Goal: Check status: Check status

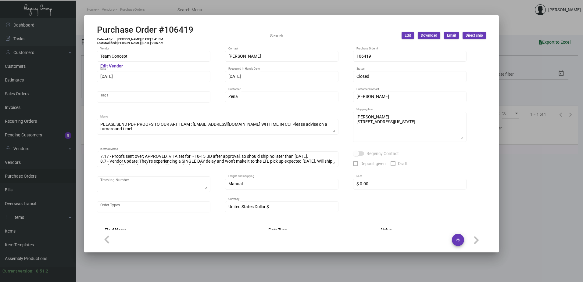
scroll to position [336, 0]
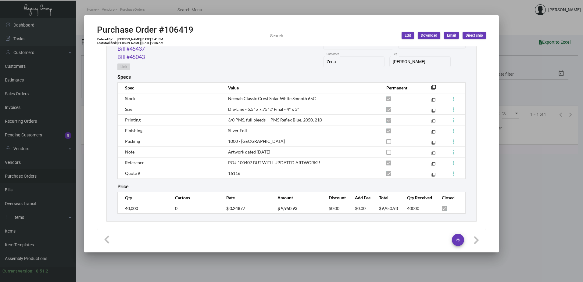
click at [79, 130] on div at bounding box center [291, 141] width 583 height 282
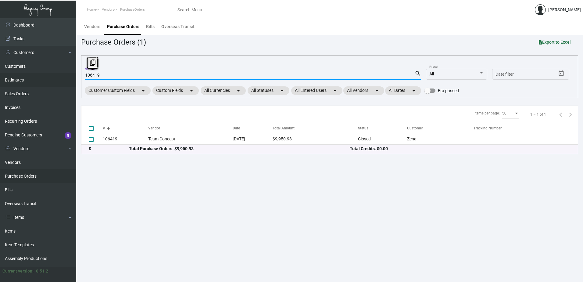
drag, startPoint x: 112, startPoint y: 76, endPoint x: 49, endPoint y: 79, distance: 63.5
click at [49, 79] on div "Dashboard Dashboard Tasks Customers Customers Estimates Sales Orders Invoices R…" at bounding box center [291, 150] width 583 height 264
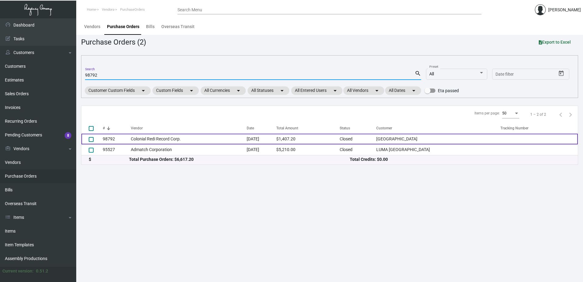
type input "98792"
click at [231, 141] on td "Colonial Redi Record Corp." at bounding box center [189, 139] width 116 height 11
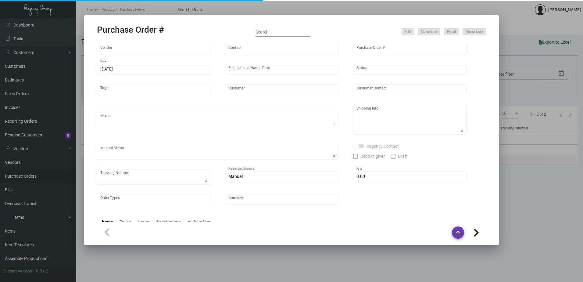
type input "Colonial Redi Record Corp."
type input "[PERSON_NAME]"
type input "98792"
type input "[DATE]"
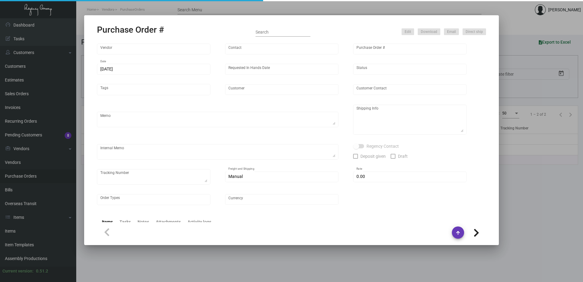
type input "[GEOGRAPHIC_DATA]"
type input "[PERSON_NAME]"
type textarea "[GEOGRAPHIC_DATA] - [PERSON_NAME] [STREET_ADDRESS]"
type input "$ 0.00"
type input "United States Dollar $"
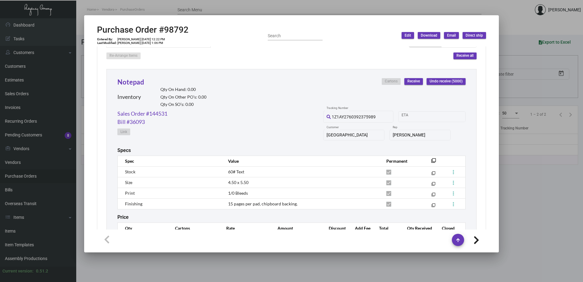
scroll to position [228, 0]
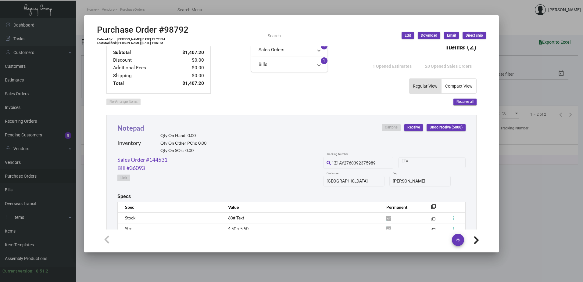
click at [136, 128] on link "Notepad" at bounding box center [130, 128] width 27 height 8
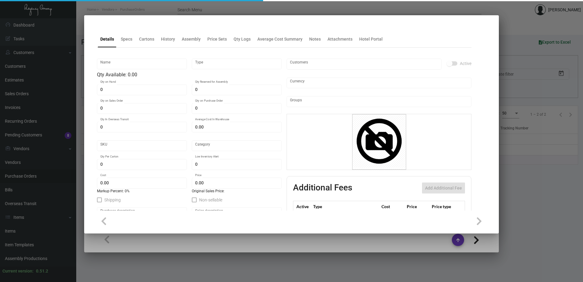
type input "Notepad"
type input "Inventory"
type input "$ 0.00"
type input "Standard"
type input "$ 0.28"
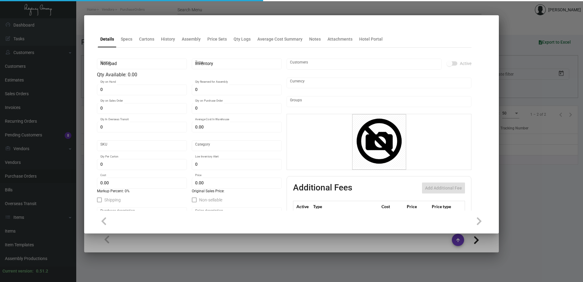
type input "$ 0.00"
checkbox input "true"
type input "United States Dollar $"
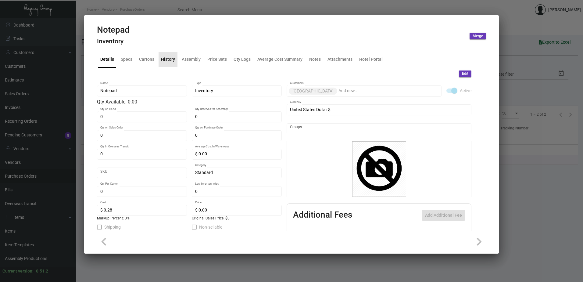
click at [173, 60] on div "History" at bounding box center [168, 59] width 14 height 6
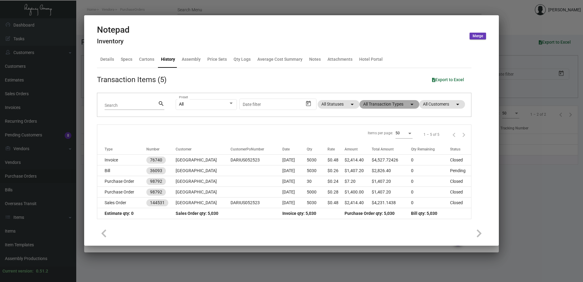
click at [394, 103] on mat-chip "All Transaction Types arrow_drop_down" at bounding box center [390, 104] width 60 height 9
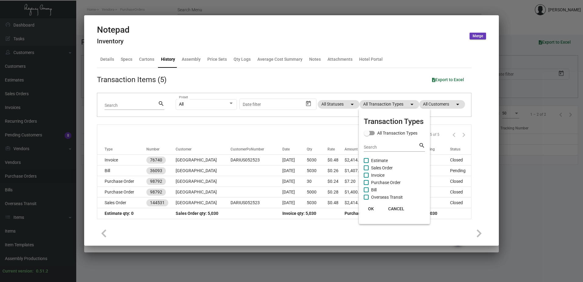
drag, startPoint x: 200, startPoint y: 230, endPoint x: 184, endPoint y: 220, distance: 19.0
click at [200, 230] on div at bounding box center [291, 141] width 583 height 282
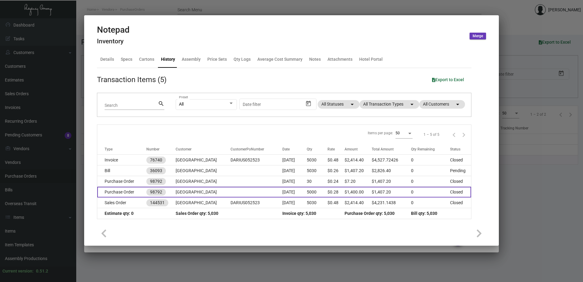
click at [199, 194] on td "[GEOGRAPHIC_DATA]" at bounding box center [203, 192] width 55 height 11
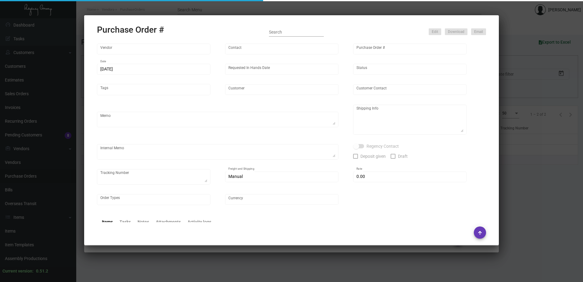
type input "Colonial Redi Record Corp."
type input "[PERSON_NAME]"
type input "98792"
type input "[DATE]"
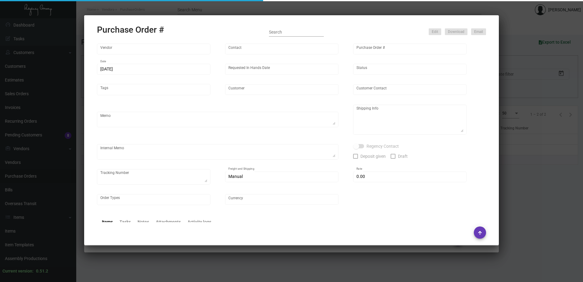
type input "[GEOGRAPHIC_DATA]"
type input "[PERSON_NAME]"
type textarea "[GEOGRAPHIC_DATA] - [PERSON_NAME] [STREET_ADDRESS]"
type input "$ 0.00"
type input "United States Dollar $"
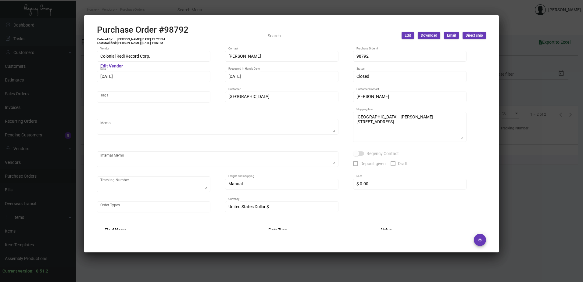
click at [251, 12] on div at bounding box center [291, 141] width 583 height 282
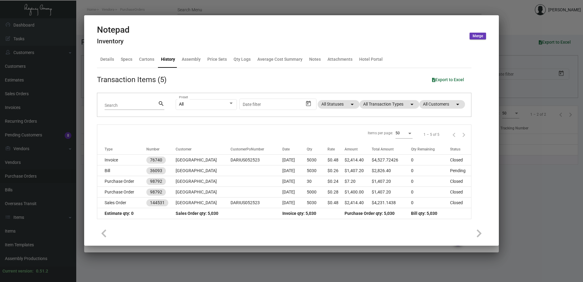
click at [243, 7] on div at bounding box center [291, 141] width 583 height 282
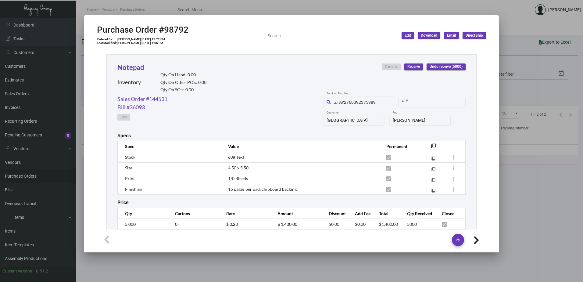
scroll to position [289, 0]
click at [110, 11] on div at bounding box center [291, 141] width 583 height 282
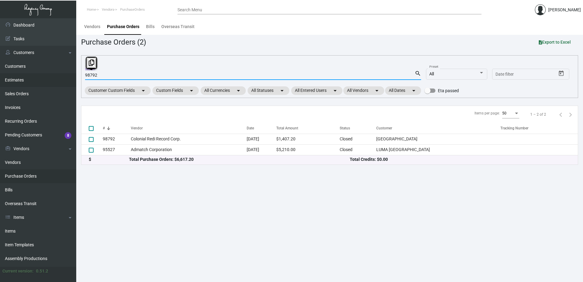
drag, startPoint x: 114, startPoint y: 74, endPoint x: 54, endPoint y: 77, distance: 60.2
click at [54, 77] on div "Dashboard Dashboard Tasks Customers Customers Estimates Sales Orders Invoices R…" at bounding box center [291, 150] width 583 height 264
click at [107, 72] on div "98792 Search" at bounding box center [250, 74] width 330 height 9
click at [107, 74] on input "98792" at bounding box center [250, 75] width 330 height 5
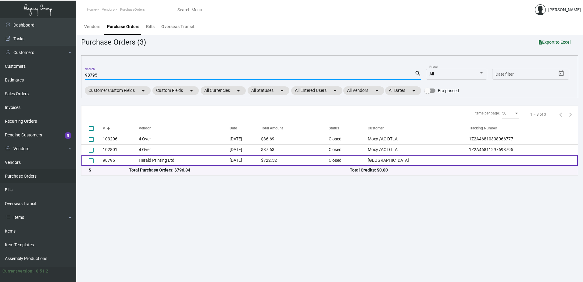
type input "98795"
click at [200, 160] on td "Herald Printing Ltd." at bounding box center [184, 160] width 91 height 11
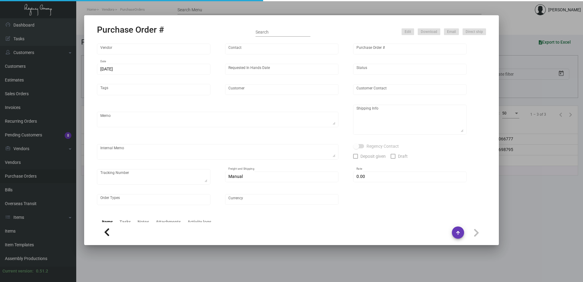
type input "Herald Printing Ltd."
type input "Eric Lunquist"
type input "98795"
type input "[DATE]"
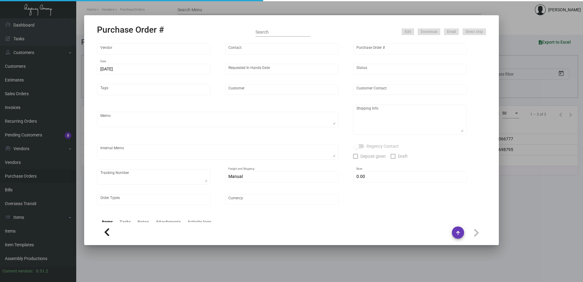
type input "[GEOGRAPHIC_DATA]"
type textarea "***ANY PRICE DISCREPANCY MUST BE CALLED OUT PRIOR TO PROCEEDING WITH THIS ORDER…"
type textarea "[GEOGRAPHIC_DATA] - [PERSON_NAME] [STREET_ADDRESS]"
type input "$ 0.00"
type input "United States Dollar $"
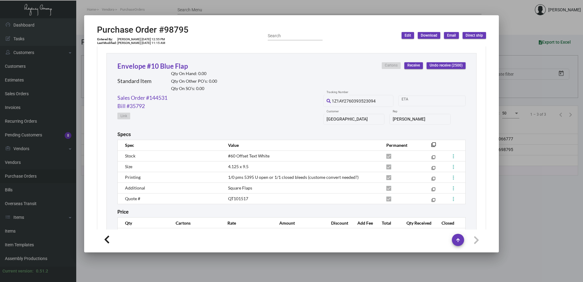
scroll to position [308, 0]
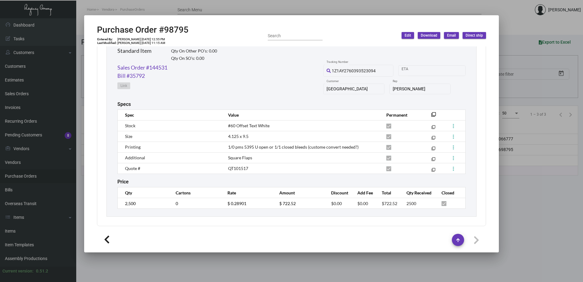
drag, startPoint x: 105, startPoint y: 180, endPoint x: 101, endPoint y: 180, distance: 3.7
click at [105, 180] on div "Subtotal $722.52 Discount $0.00 Additional Fees $0.00 Shipping $0.00 Total $722…" at bounding box center [291, 89] width 389 height 274
click at [194, 169] on td "Quote #" at bounding box center [170, 168] width 104 height 11
click at [96, 149] on div "Herald Printing Ltd. Vendor Edit Vendor Eric Lunquist Contact 98795 Purchase Or…" at bounding box center [292, 137] width 404 height 183
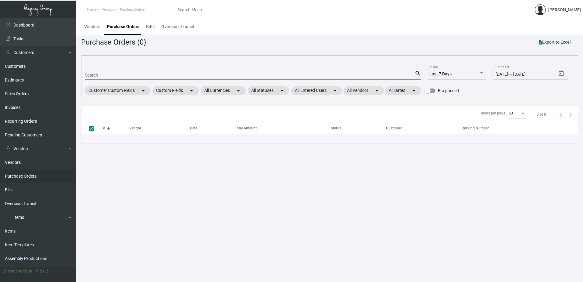
click at [118, 75] on input "Search" at bounding box center [250, 75] width 330 height 5
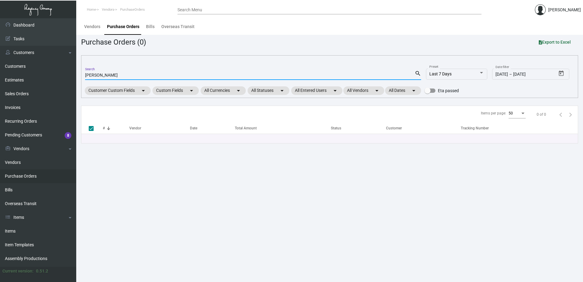
type input "grace bay"
checkbox input "false"
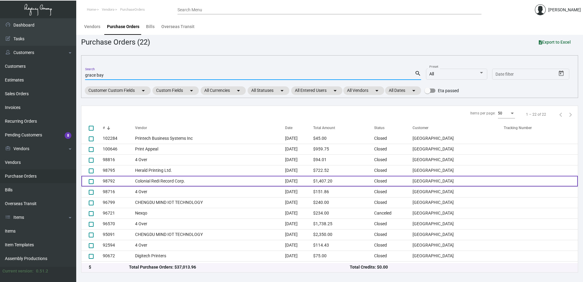
scroll to position [75, 0]
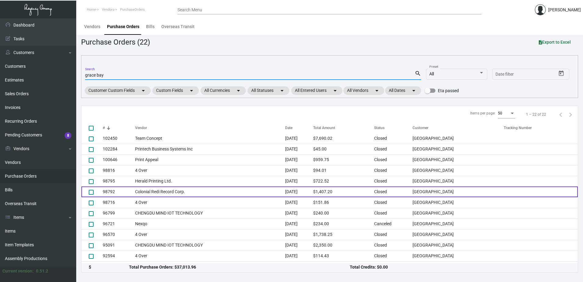
type input "grace bay"
click at [214, 192] on td "Colonial Redi Record Corp." at bounding box center [210, 191] width 150 height 11
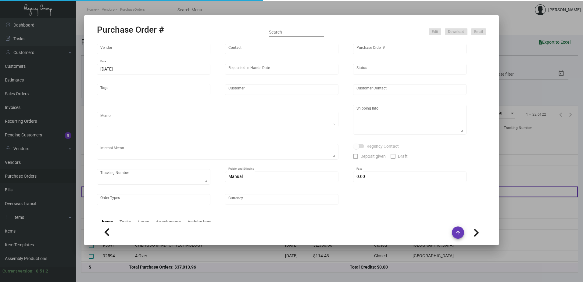
type input "Colonial Redi Record Corp."
type input "[PERSON_NAME]"
type input "98792"
type input "[DATE]"
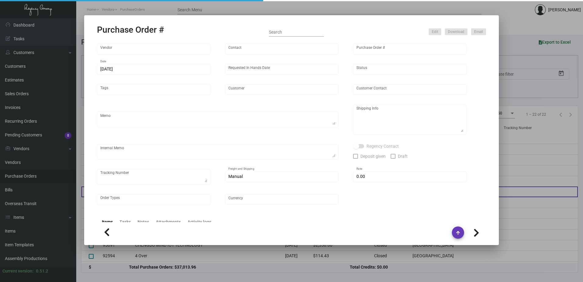
type input "[GEOGRAPHIC_DATA]"
type input "[PERSON_NAME]"
type textarea "[GEOGRAPHIC_DATA] - [PERSON_NAME] [STREET_ADDRESS]"
type input "$ 0.00"
type input "United States Dollar $"
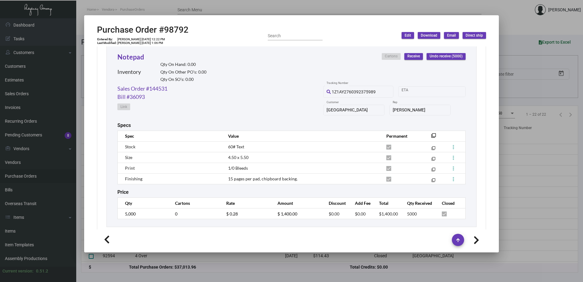
scroll to position [289, 0]
